Goal: Task Accomplishment & Management: Manage account settings

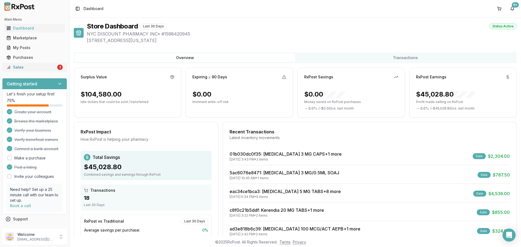
click at [31, 69] on div "Sales" at bounding box center [32, 67] width 50 height 5
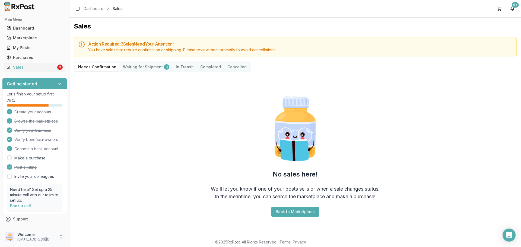
click at [47, 238] on p "nycdiscountpharma2@gmail.com" at bounding box center [36, 239] width 38 height 4
click at [91, 240] on span "Sign Out" at bounding box center [99, 238] width 52 height 5
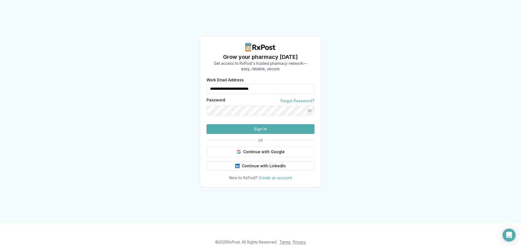
drag, startPoint x: 199, startPoint y: 80, endPoint x: 158, endPoint y: 87, distance: 42.5
click at [159, 87] on div "**********" at bounding box center [260, 111] width 521 height 223
type input "**********"
click at [240, 134] on button "Sign In" at bounding box center [261, 129] width 108 height 10
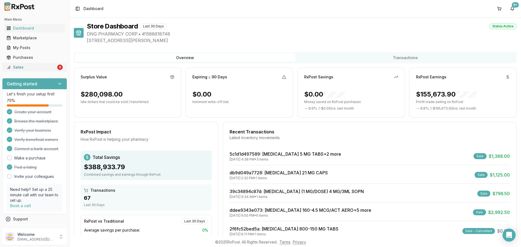
click at [55, 66] on link "Sales 6" at bounding box center [34, 67] width 61 height 10
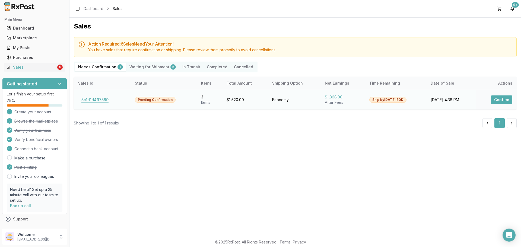
click at [100, 103] on button "5c1d1d497589" at bounding box center [95, 100] width 34 height 9
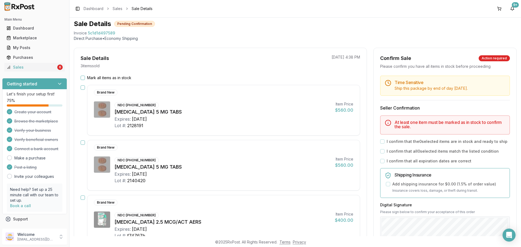
scroll to position [27, 0]
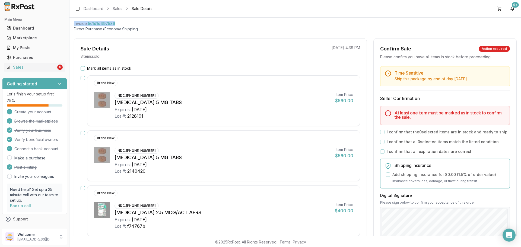
drag, startPoint x: 126, startPoint y: 24, endPoint x: 72, endPoint y: 24, distance: 54.6
click at [72, 24] on div "Back to Sales Sale Details Pending Confirmation Invoice 5c1d1d497589 Direct Pur…" at bounding box center [295, 127] width 452 height 219
copy div "Invoice 5c1d1d497589"
click at [514, 232] on div "Open Intercom Messenger" at bounding box center [509, 235] width 14 height 14
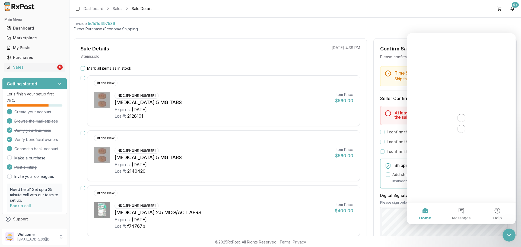
scroll to position [0, 0]
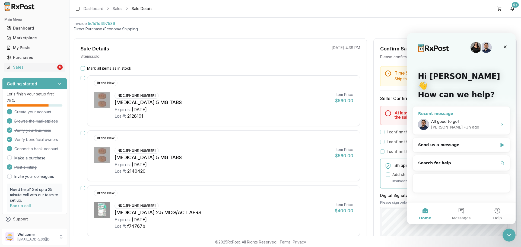
click at [450, 119] on span "All good to go!" at bounding box center [445, 121] width 28 height 4
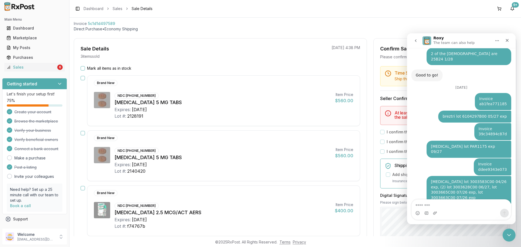
type textarea "**********"
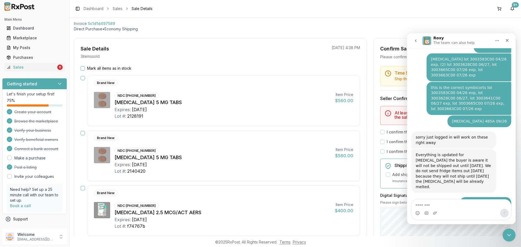
scroll to position [1825, 0]
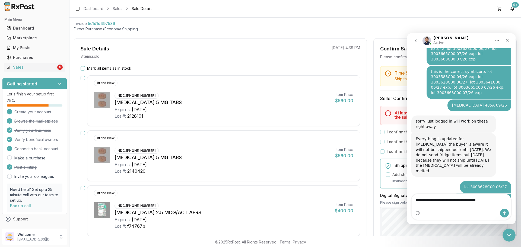
type textarea "**********"
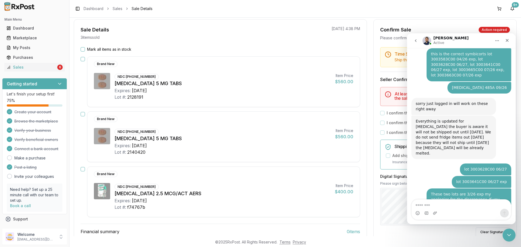
scroll to position [54, 0]
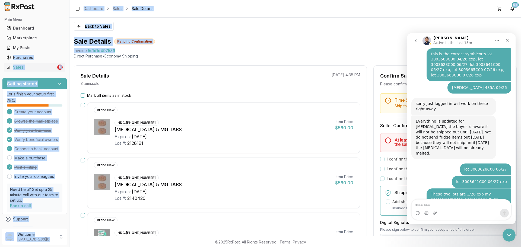
drag, startPoint x: 114, startPoint y: 50, endPoint x: 69, endPoint y: 51, distance: 44.8
click at [69, 51] on div "Main Menu Dashboard Marketplace My Posts Purchases Sales 6 Getting started Let'…" at bounding box center [260, 123] width 521 height 247
click at [137, 47] on div "Sale Details Pending Confirmation Invoice 5c1d1d497589 Direct Purchase • Econom…" at bounding box center [295, 48] width 443 height 22
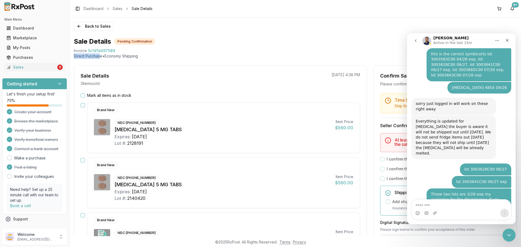
drag, startPoint x: 129, startPoint y: 51, endPoint x: 118, endPoint y: 52, distance: 11.5
click at [104, 55] on div "Sale Details Pending Confirmation Invoice 5c1d1d497589 Direct Purchase • Econom…" at bounding box center [295, 48] width 443 height 22
click at [124, 52] on div "Invoice 5c1d1d497589" at bounding box center [295, 50] width 443 height 5
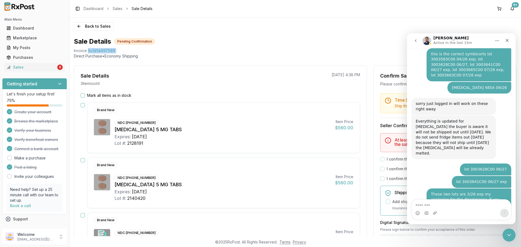
click at [121, 53] on div "Invoice 5c1d1d497589" at bounding box center [295, 50] width 443 height 5
drag, startPoint x: 73, startPoint y: 50, endPoint x: 116, endPoint y: 50, distance: 43.2
click at [115, 49] on div "Back to Sales Sale Details Pending Confirmation Invoice 5c1d1d497589 Direct Pur…" at bounding box center [295, 127] width 452 height 219
copy div "Invoice 5c1d1d497589"
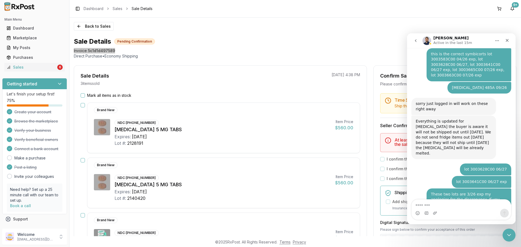
drag, startPoint x: 465, startPoint y: 188, endPoint x: 426, endPoint y: 183, distance: 38.9
copy div "Can we make both eliquis lot 2140420 exp 8/27"
drag, startPoint x: 288, startPoint y: 187, endPoint x: 282, endPoint y: 183, distance: 7.3
click at [288, 187] on div "[MEDICAL_DATA] 5 MG TABS" at bounding box center [223, 185] width 216 height 8
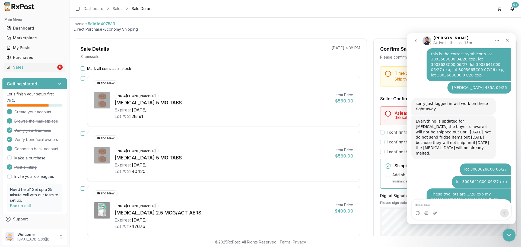
scroll to position [17, 0]
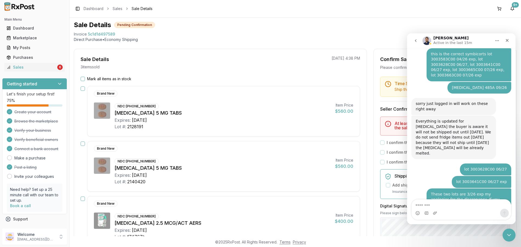
click at [416, 42] on icon "go back" at bounding box center [416, 40] width 2 height 3
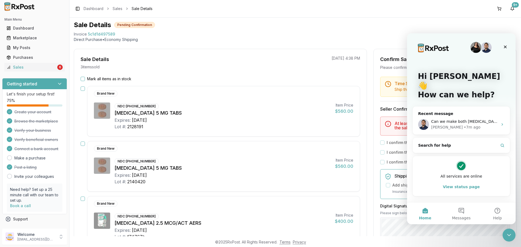
scroll to position [0, 0]
click at [505, 239] on div "Close Intercom Messenger" at bounding box center [509, 235] width 13 height 13
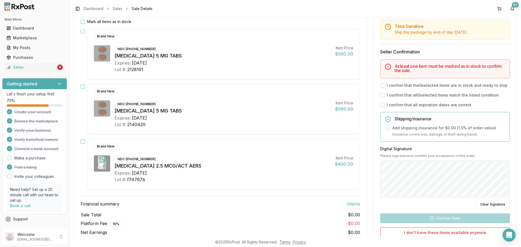
scroll to position [17, 0]
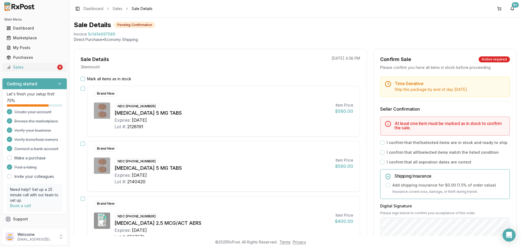
click at [45, 69] on div "Sales" at bounding box center [32, 67] width 50 height 5
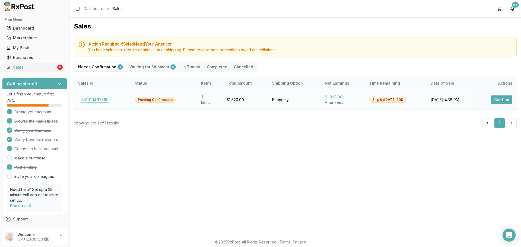
click at [96, 98] on button "5c1d1d497589" at bounding box center [95, 100] width 34 height 9
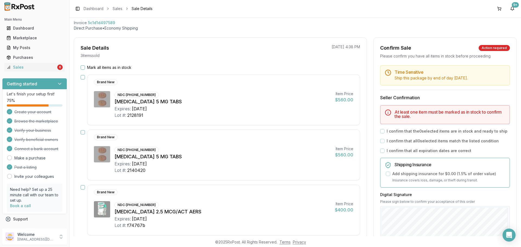
scroll to position [54, 0]
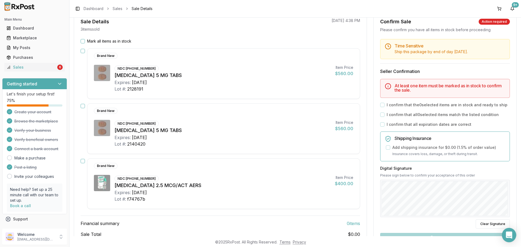
click at [508, 235] on icon "Open Intercom Messenger" at bounding box center [509, 235] width 6 height 7
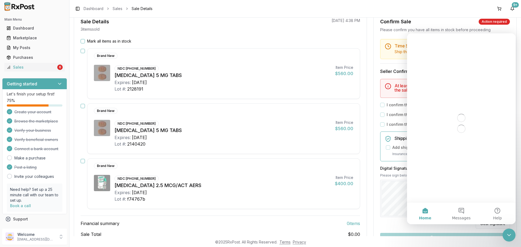
scroll to position [0, 0]
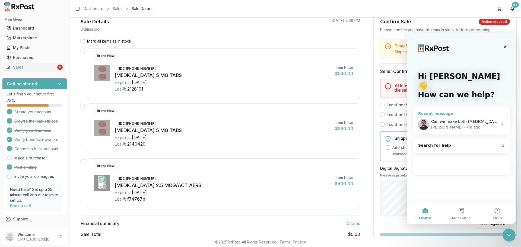
click at [460, 125] on div "Manuel • 7m ago" at bounding box center [464, 128] width 67 height 6
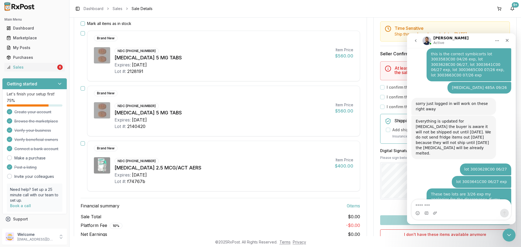
scroll to position [81, 0]
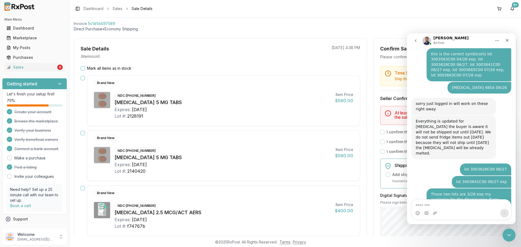
scroll to position [1843, 0]
click at [83, 69] on button "Mark all items as in stock" at bounding box center [83, 68] width 4 height 4
click at [415, 43] on button "go back" at bounding box center [416, 41] width 10 height 10
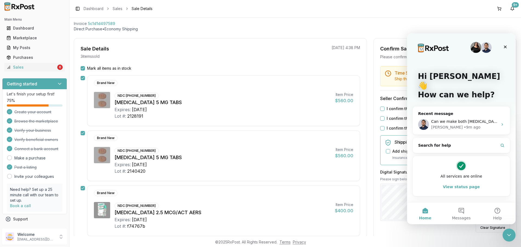
drag, startPoint x: 507, startPoint y: 237, endPoint x: 509, endPoint y: 231, distance: 6.5
click at [507, 236] on icon "Close Intercom Messenger" at bounding box center [509, 235] width 7 height 7
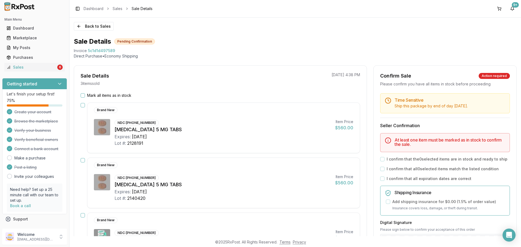
click at [85, 94] on div "Mark all items as in stock" at bounding box center [221, 95] width 280 height 5
click at [84, 94] on button "Mark all items as in stock" at bounding box center [83, 95] width 4 height 4
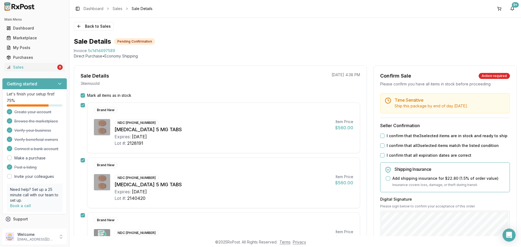
click at [381, 135] on button "I confirm that the 3 selected items are in stock and ready to ship" at bounding box center [382, 136] width 4 height 4
drag, startPoint x: 382, startPoint y: 147, endPoint x: 379, endPoint y: 155, distance: 8.4
click at [382, 148] on div "I confirm that all 3 selected items match the listed condition" at bounding box center [445, 145] width 130 height 5
drag, startPoint x: 379, startPoint y: 157, endPoint x: 382, endPoint y: 150, distance: 7.8
click at [380, 157] on button "I confirm that all expiration dates are correct" at bounding box center [382, 155] width 4 height 4
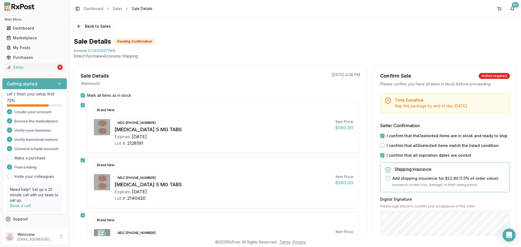
click at [382, 147] on button "I confirm that all 3 selected items match the listed condition" at bounding box center [382, 146] width 4 height 4
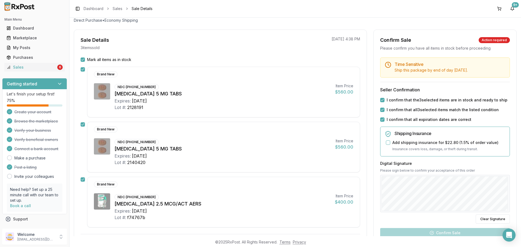
scroll to position [102, 0]
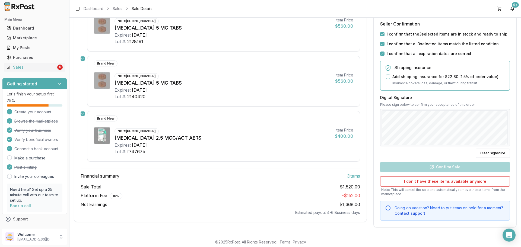
click at [409, 152] on div "Digital Signature Please sign below to confirm your acceptance of this order Cl…" at bounding box center [445, 126] width 130 height 63
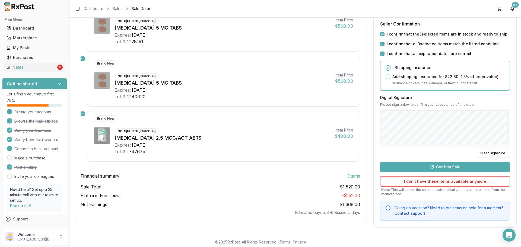
click at [431, 166] on button "Confirm Sale" at bounding box center [445, 167] width 130 height 10
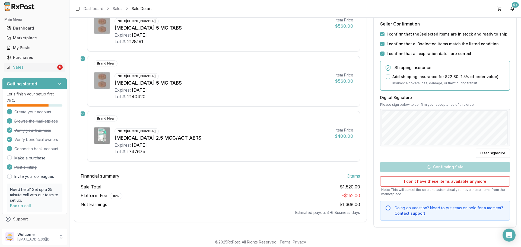
scroll to position [87, 0]
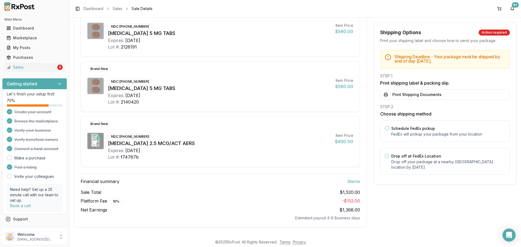
click at [420, 98] on button "Print Shipping Documents" at bounding box center [445, 95] width 130 height 10
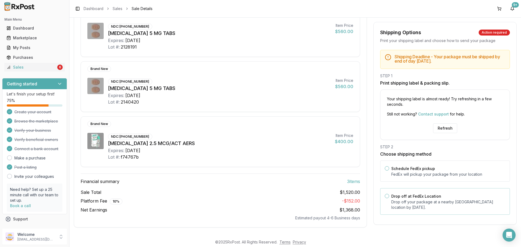
click at [442, 194] on div "Drop off at FedEx Location Drop off your package at a nearby FedEx location by …" at bounding box center [448, 201] width 114 height 17
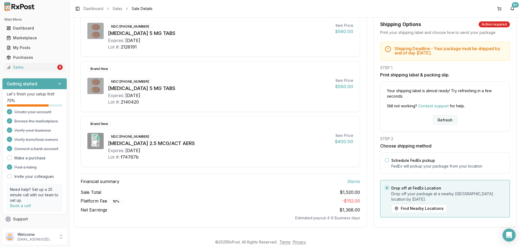
click at [438, 121] on button "Refresh" at bounding box center [445, 120] width 24 height 10
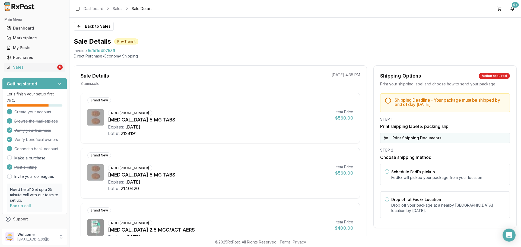
click at [420, 135] on button "Print Shipping Documents" at bounding box center [445, 138] width 130 height 10
